Goal: Communication & Community: Participate in discussion

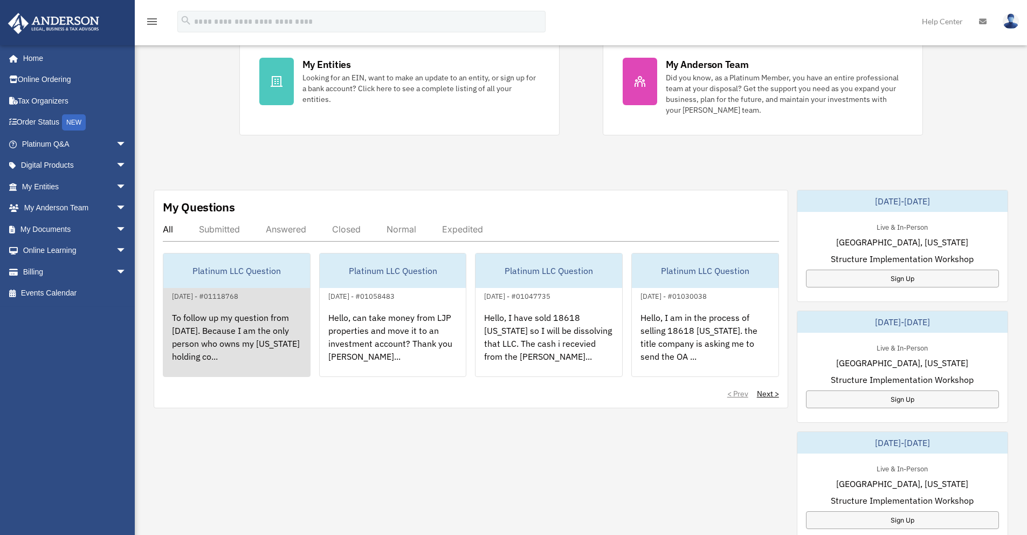
scroll to position [238, 0]
click at [247, 326] on div "To follow up my question from [DATE]. Because I am the only person who owns my …" at bounding box center [236, 345] width 147 height 84
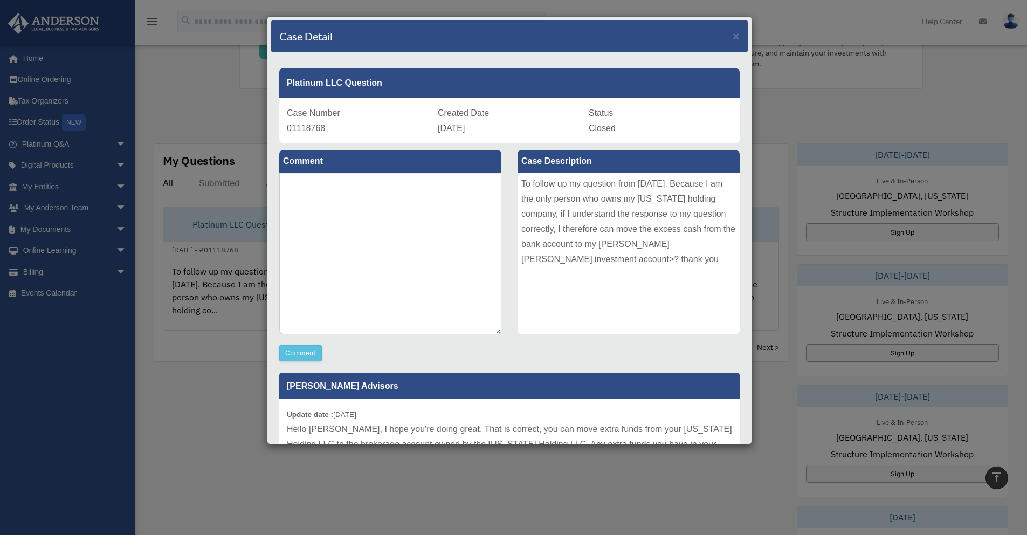
scroll to position [284, 0]
click at [732, 37] on span "×" at bounding box center [735, 36] width 7 height 12
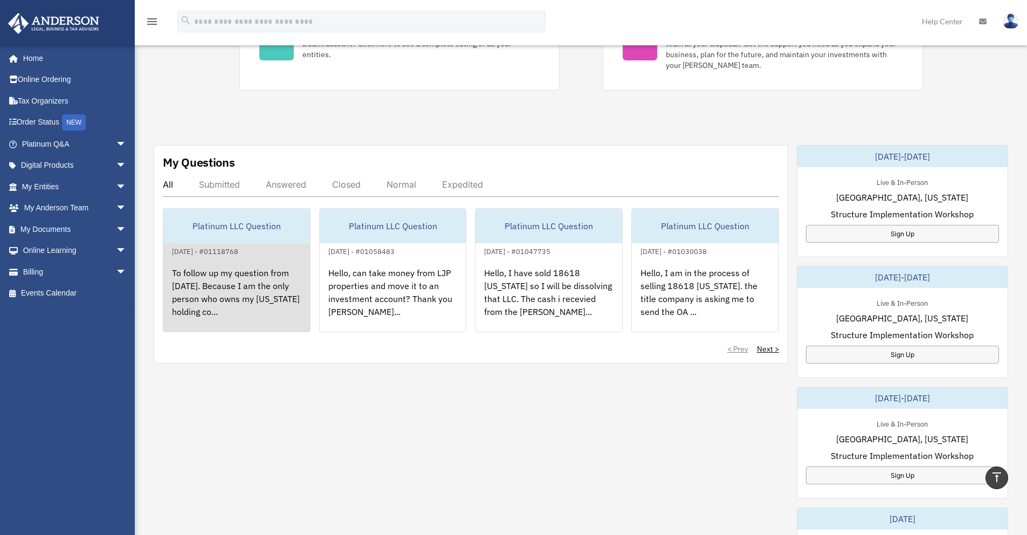
click at [286, 298] on div "To follow up my question from [DATE]. Because I am the only person who owns my …" at bounding box center [236, 300] width 147 height 84
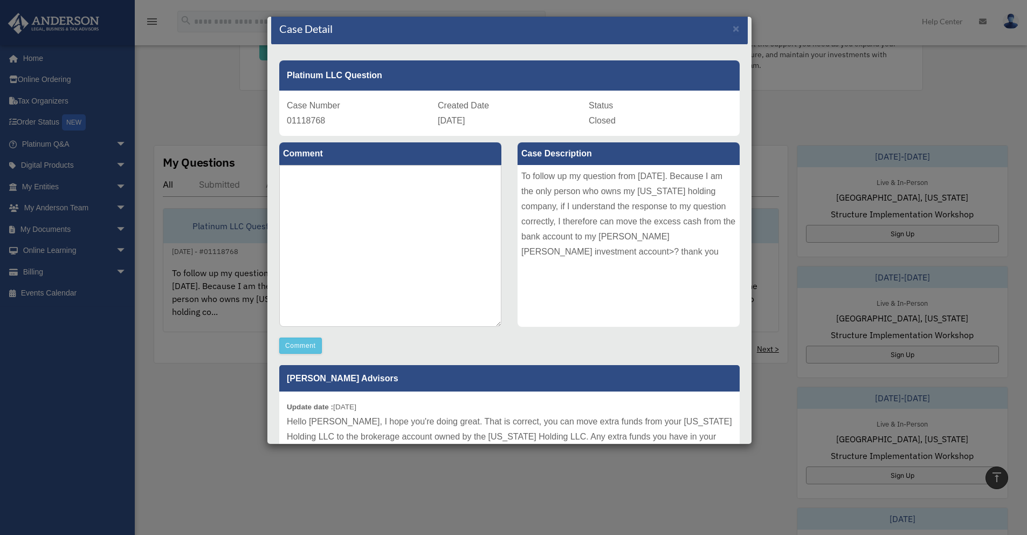
scroll to position [0, 0]
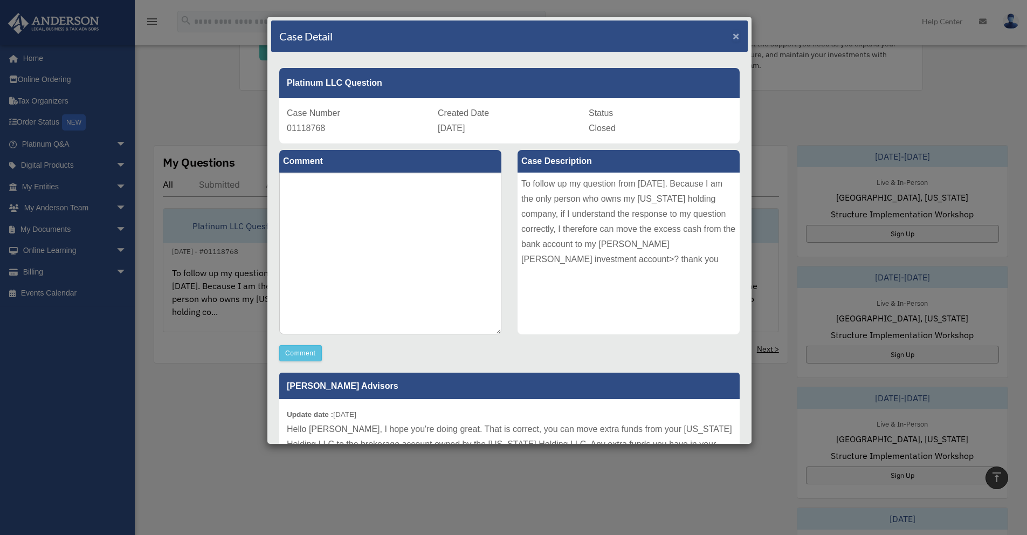
click at [732, 37] on span "×" at bounding box center [735, 36] width 7 height 12
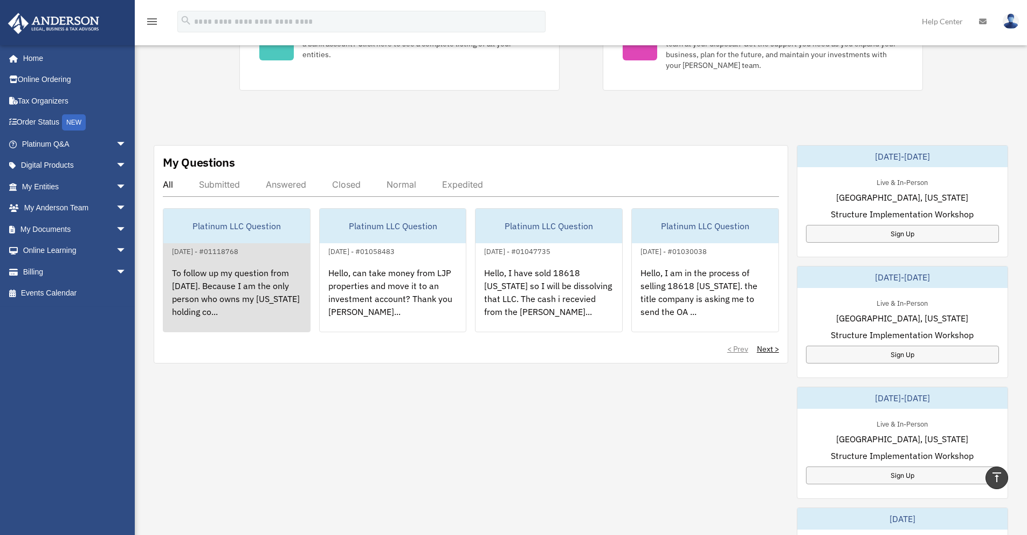
click at [247, 273] on div "To follow up my question from [DATE]. Because I am the only person who owns my …" at bounding box center [236, 300] width 147 height 84
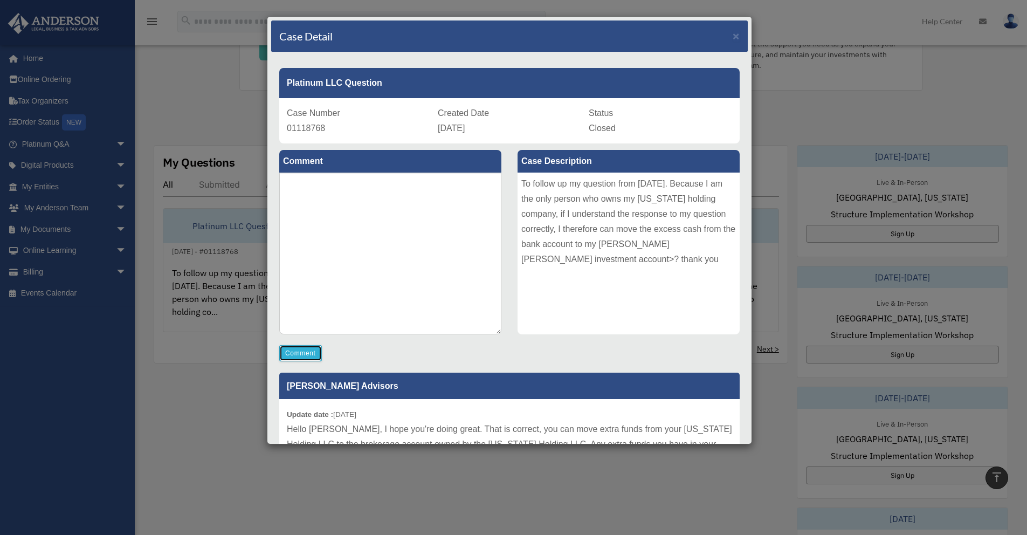
click at [306, 353] on button "Comment" at bounding box center [300, 353] width 43 height 16
click at [330, 241] on textarea at bounding box center [390, 253] width 222 height 162
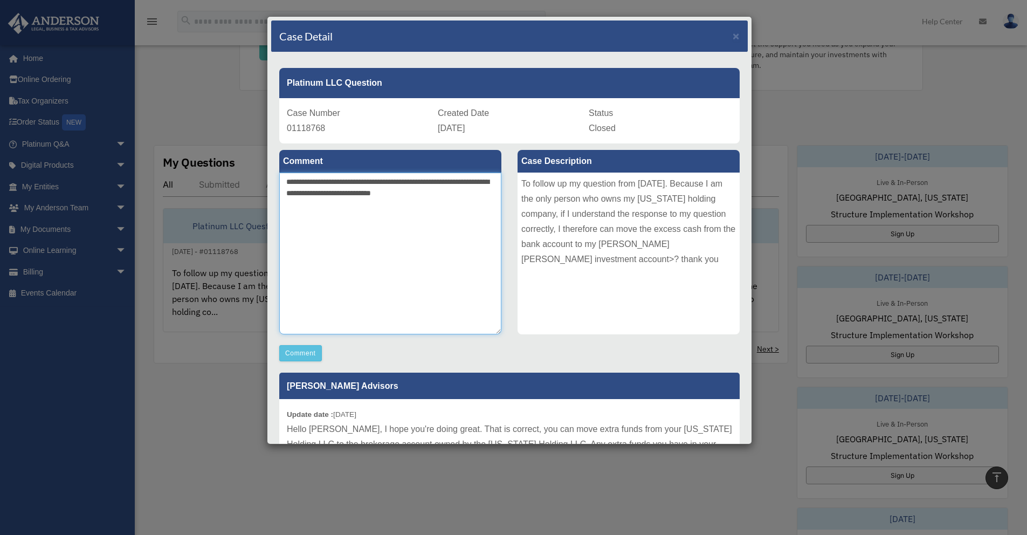
click at [384, 195] on textarea "**********" at bounding box center [390, 253] width 222 height 162
type textarea "**********"
click at [305, 358] on button "Comment" at bounding box center [300, 353] width 43 height 16
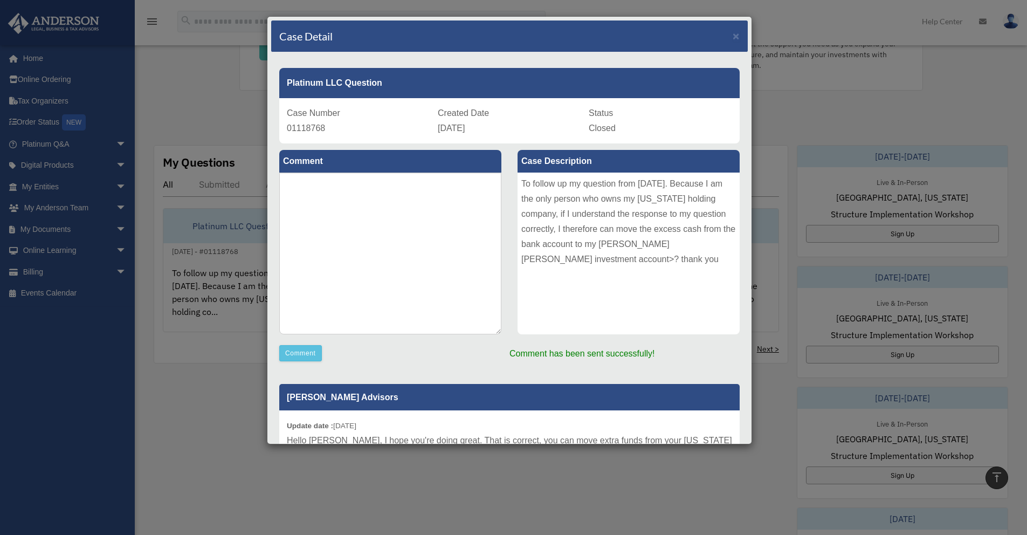
click at [233, 361] on div "Case Detail × Platinum LLC Question Case Number 01118768 Created Date [DATE] St…" at bounding box center [513, 267] width 1027 height 535
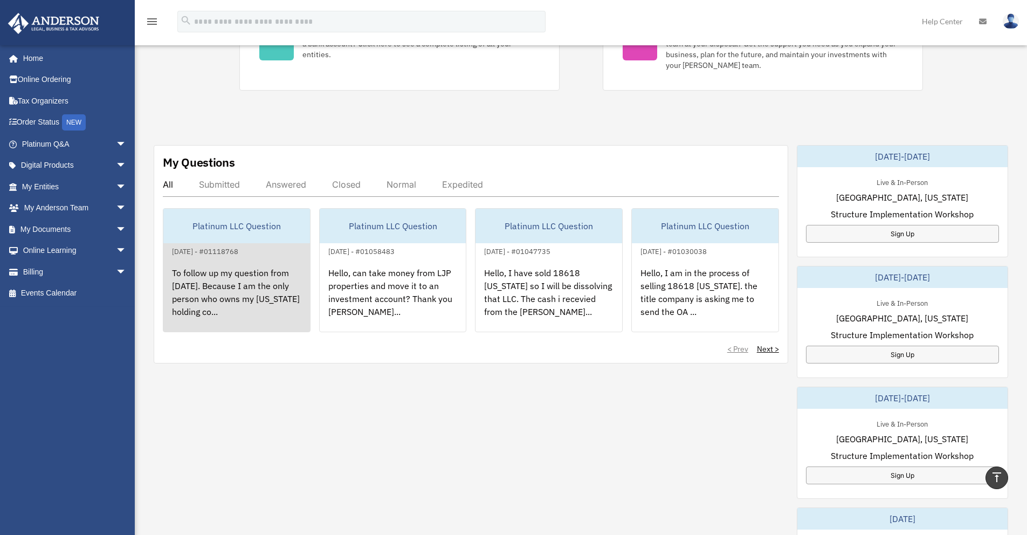
click at [285, 303] on div "To follow up my question from [DATE]. Because I am the only person who owns my …" at bounding box center [236, 300] width 147 height 84
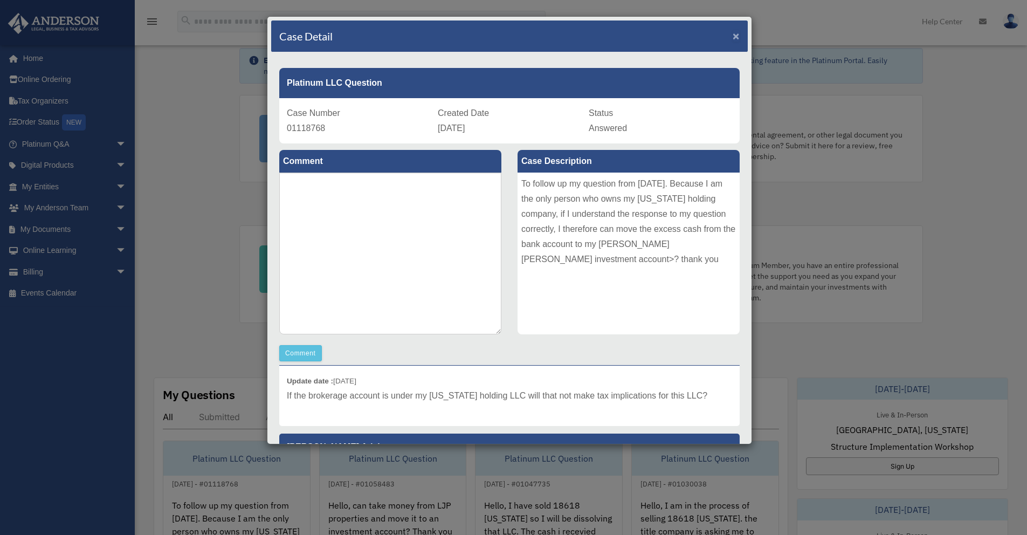
click at [732, 38] on span "×" at bounding box center [735, 36] width 7 height 12
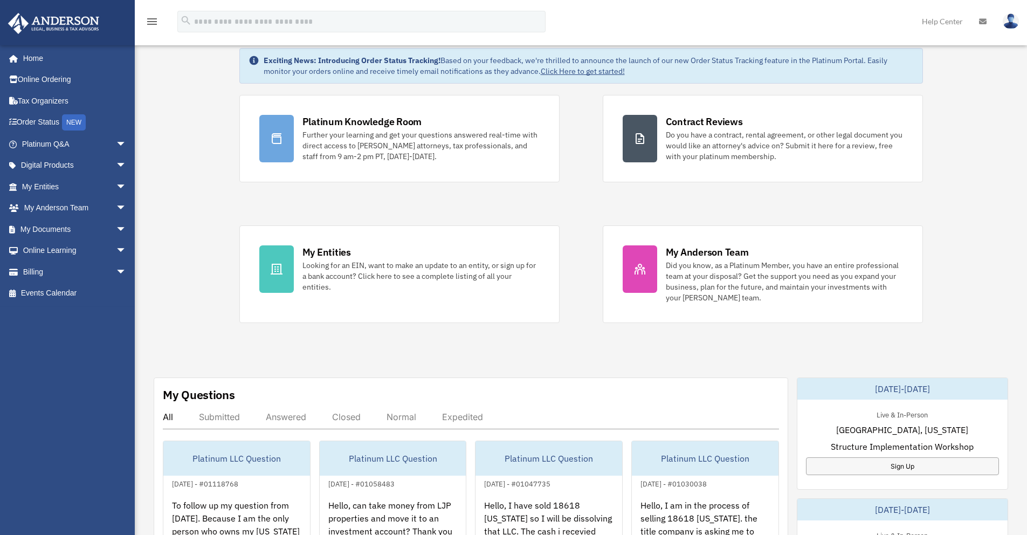
scroll to position [81, 0]
